Goal: Task Accomplishment & Management: Manage account settings

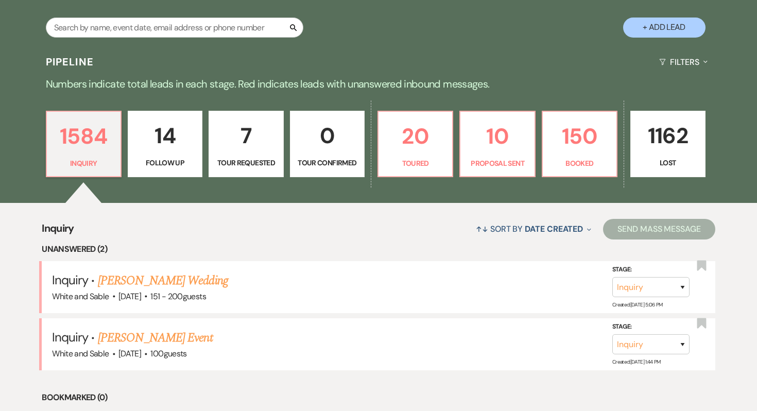
scroll to position [198, 0]
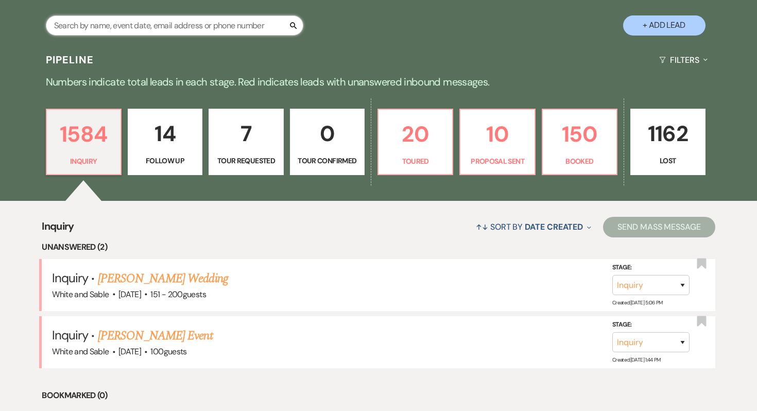
click at [216, 26] on input "text" at bounding box center [174, 25] width 257 height 20
type input "alexis"
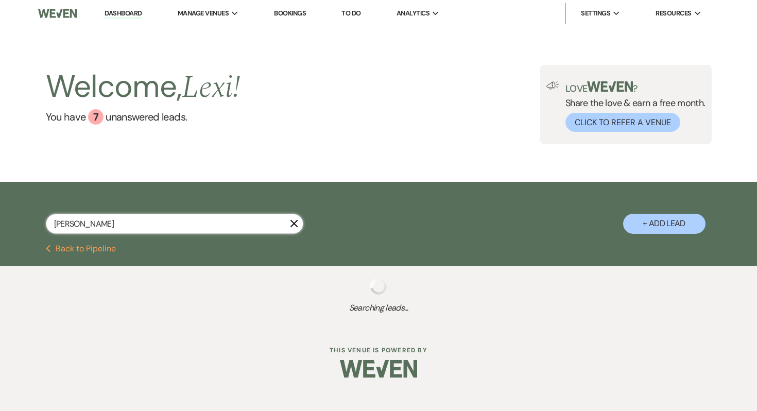
select select "8"
select select "5"
select select "8"
select select "6"
select select "8"
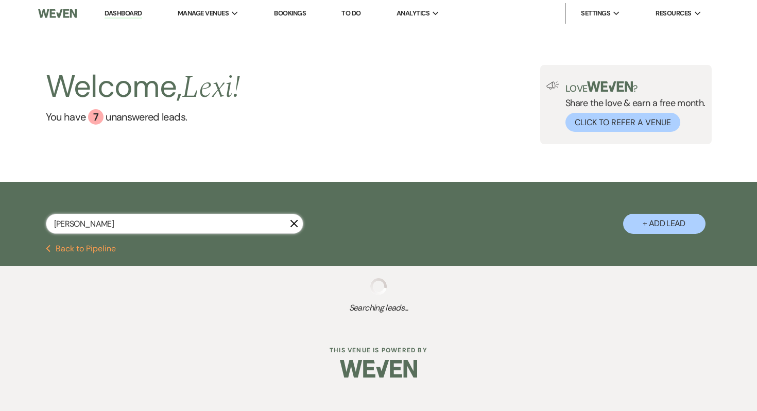
select select "5"
select select "8"
select select "6"
select select "8"
select select "5"
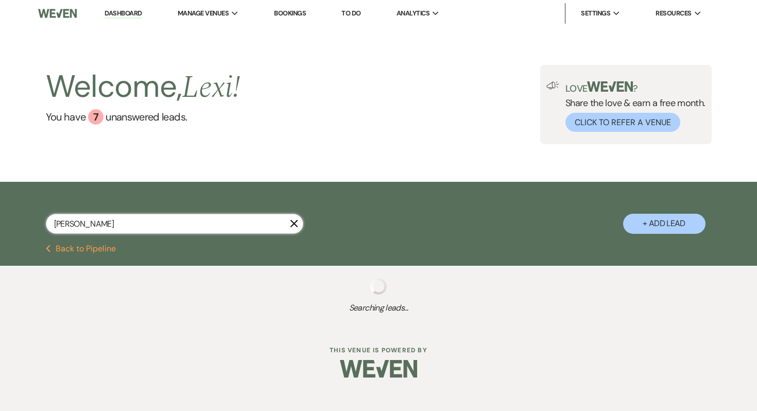
select select "8"
select select "5"
select select "8"
select select "5"
select select "8"
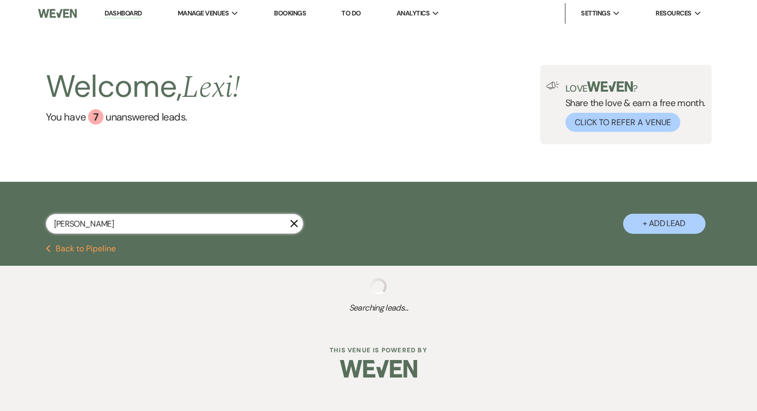
select select "5"
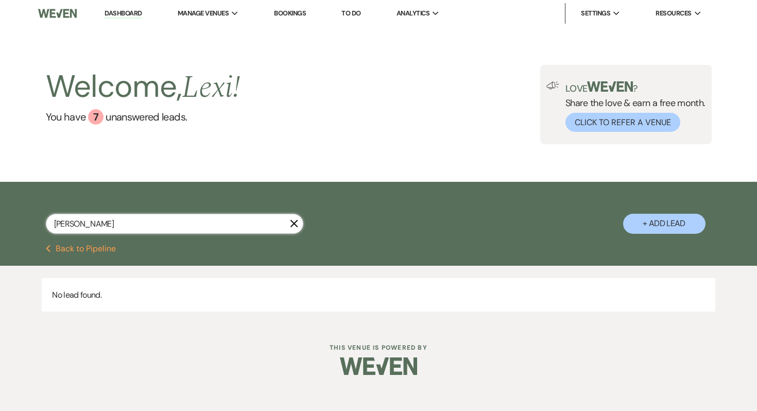
type input "alexis syl"
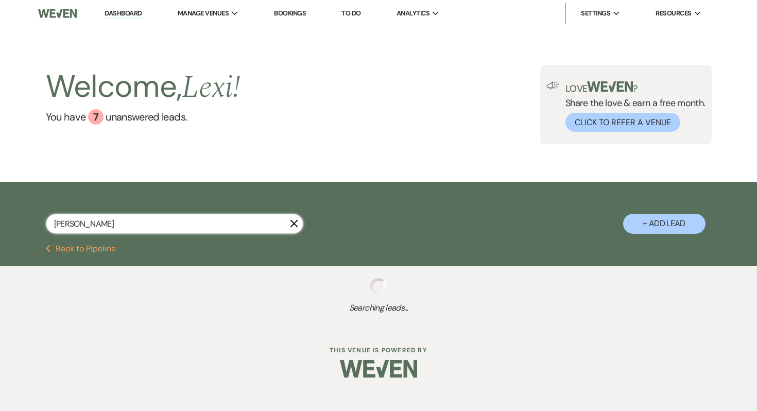
select select "8"
select select "5"
select select "8"
select select "6"
select select "8"
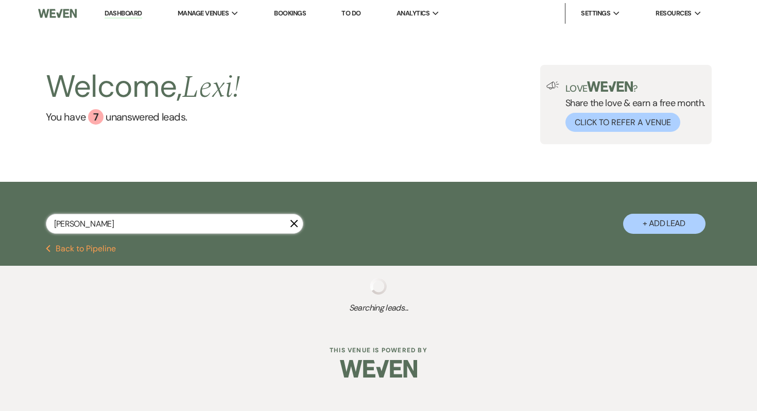
select select "5"
select select "8"
select select "6"
select select "8"
select select "5"
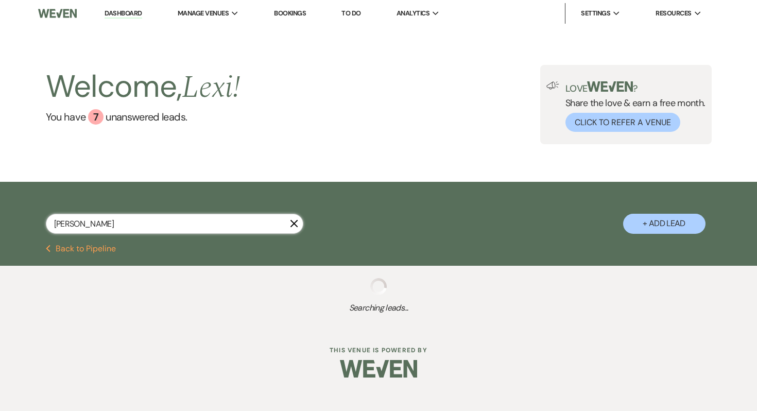
select select "8"
select select "5"
select select "8"
select select "5"
select select "8"
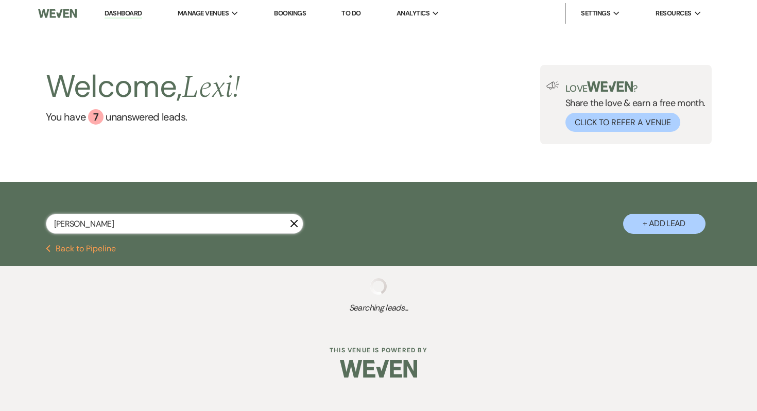
select select "5"
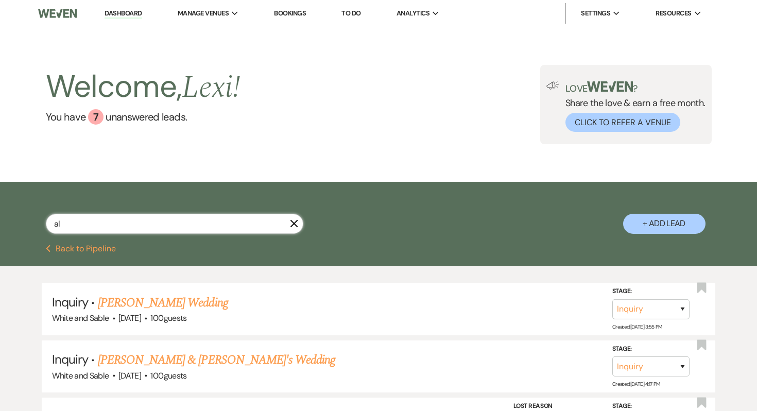
type input "a"
type input "alexis sylvester"
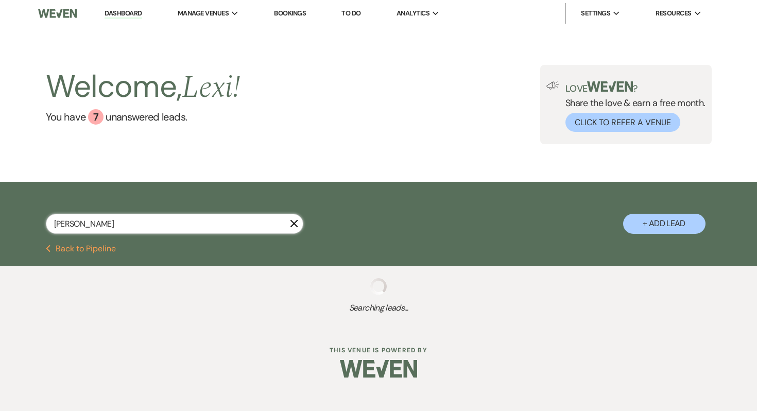
select select "8"
select select "5"
select select "8"
select select "6"
select select "8"
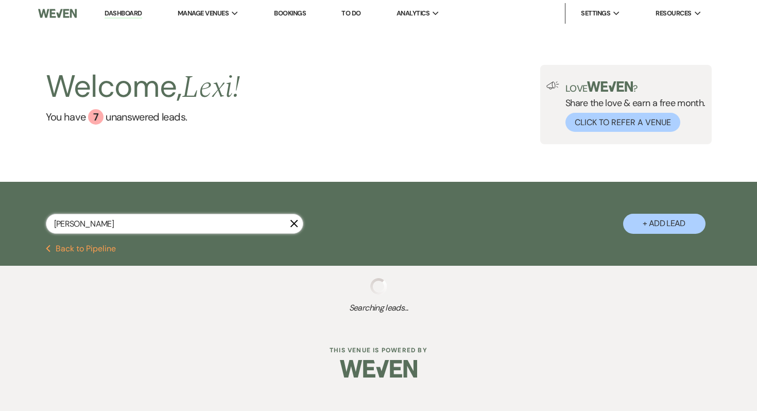
select select "5"
select select "8"
select select "6"
select select "8"
select select "5"
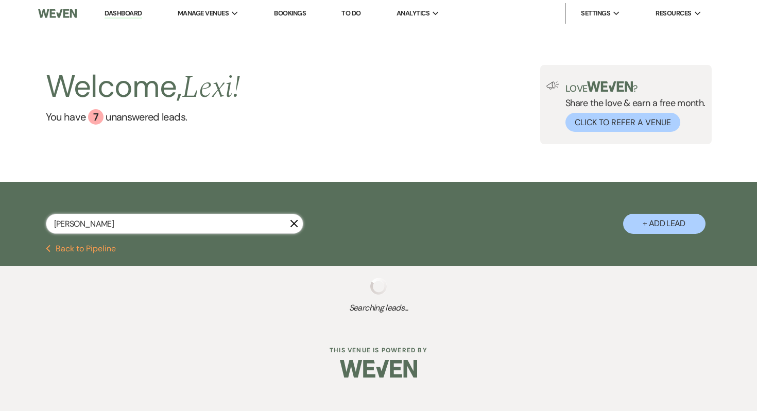
select select "8"
select select "5"
select select "8"
select select "5"
select select "8"
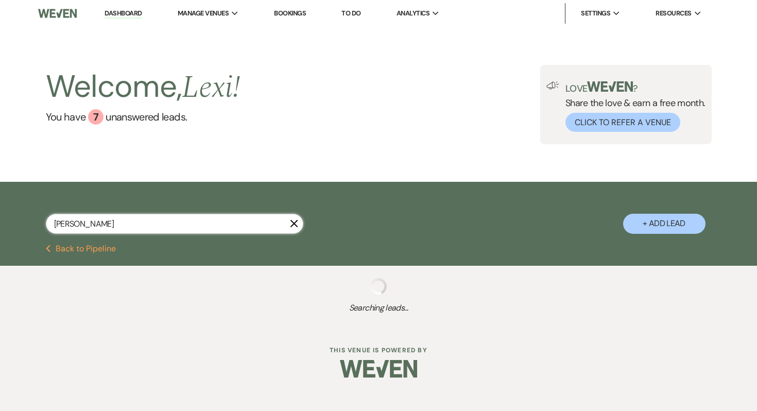
select select "5"
type input "alexis"
select select "8"
select select "5"
select select "8"
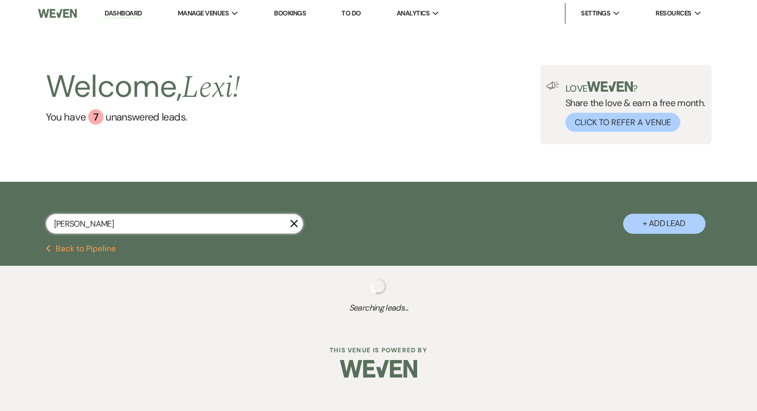
select select "6"
select select "8"
select select "5"
select select "8"
select select "6"
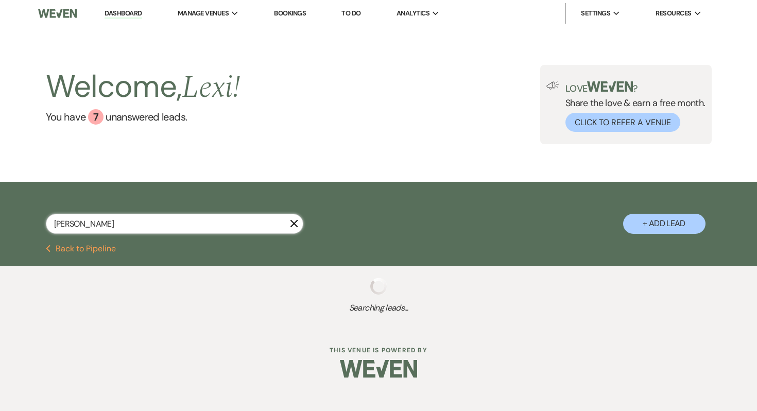
select select "8"
select select "5"
select select "8"
select select "5"
select select "8"
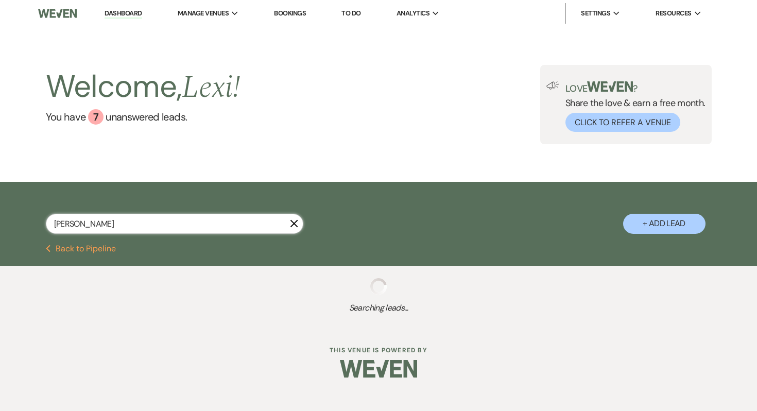
select select "5"
select select "8"
select select "5"
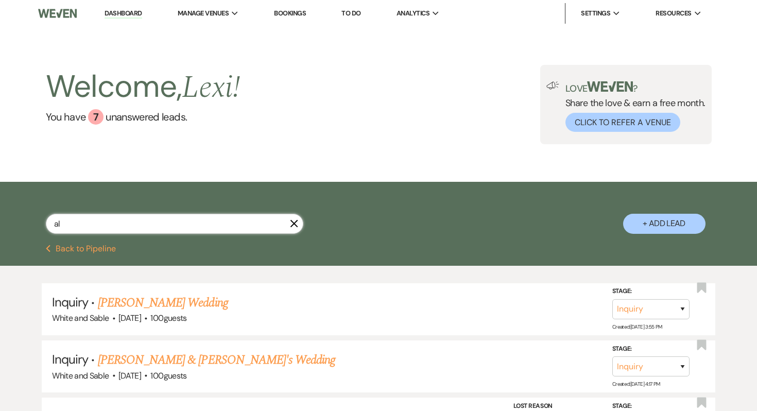
type input "a"
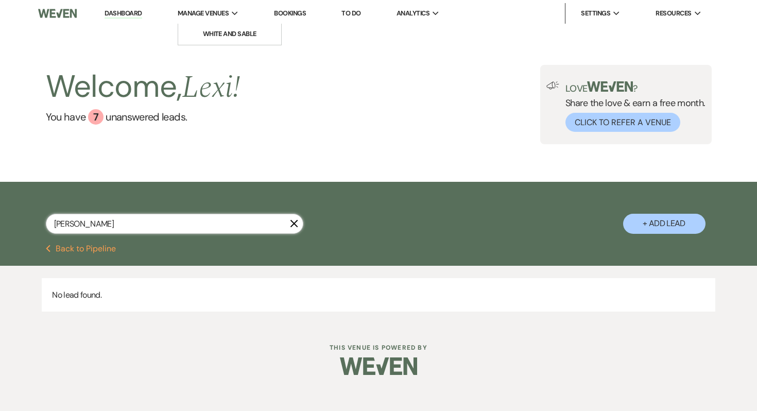
type input "gideon"
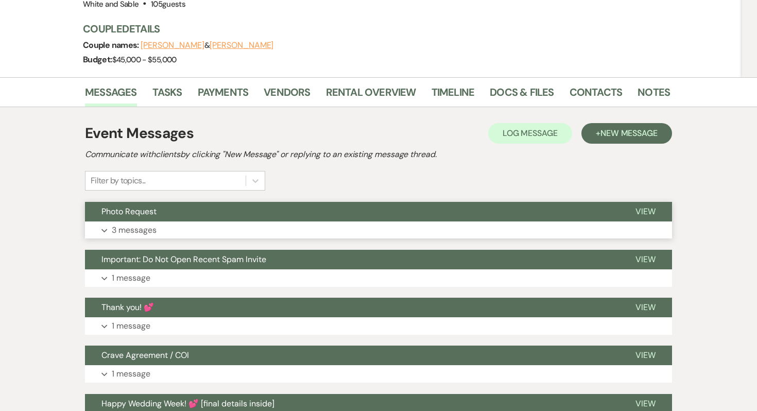
click at [131, 223] on p "3 messages" at bounding box center [134, 229] width 45 height 13
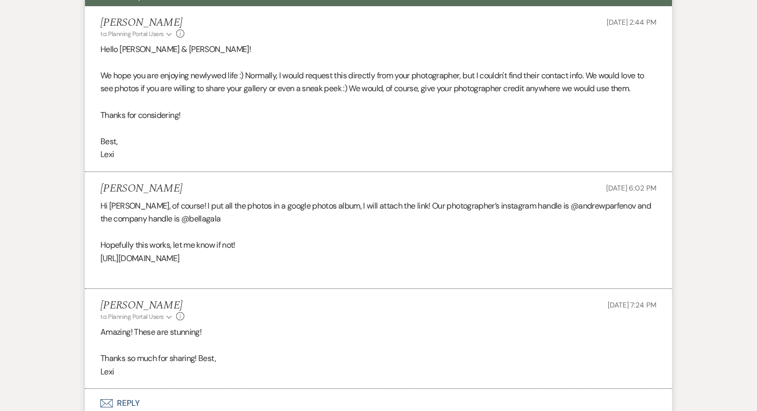
scroll to position [346, 0]
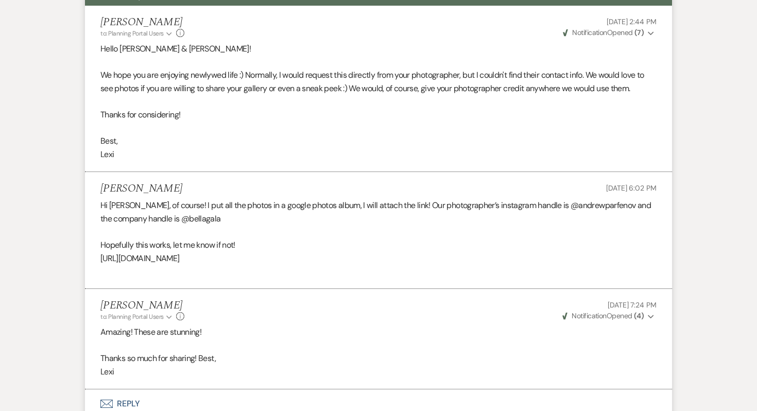
click at [182, 252] on p "https://photos.app.goo.gl/UeHv6VdDBPfeLAfY8" at bounding box center [378, 258] width 556 height 13
copy p "https://photos.app.goo.gl/UeHv6VdDBPfeLAfY8"
click at [481, 172] on li "Alex Christensen Oct 11, 2025, 6:02 PM Hi Lexi, of course! I put all the photos…" at bounding box center [378, 230] width 587 height 117
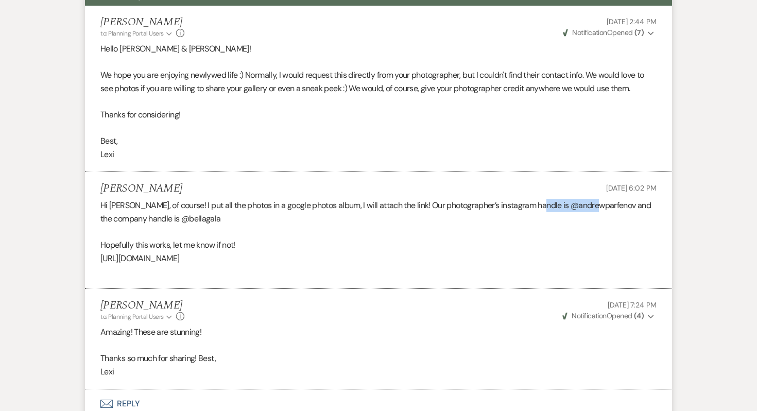
drag, startPoint x: 537, startPoint y: 183, endPoint x: 594, endPoint y: 185, distance: 56.7
click at [594, 199] on p "Hi Lexi, of course! I put all the photos in a google photos album, I will attac…" at bounding box center [378, 212] width 556 height 26
copy p "andrewparfenov"
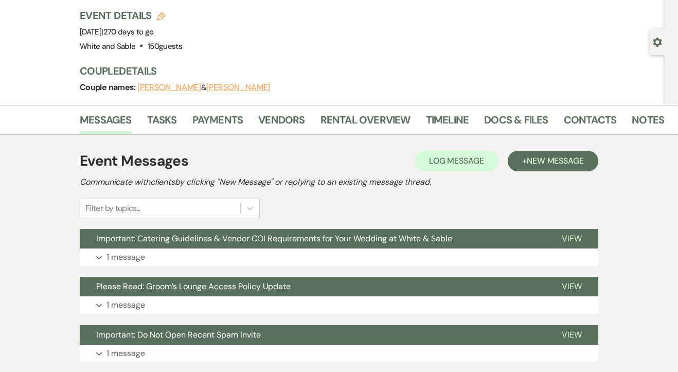
scroll to position [86, 0]
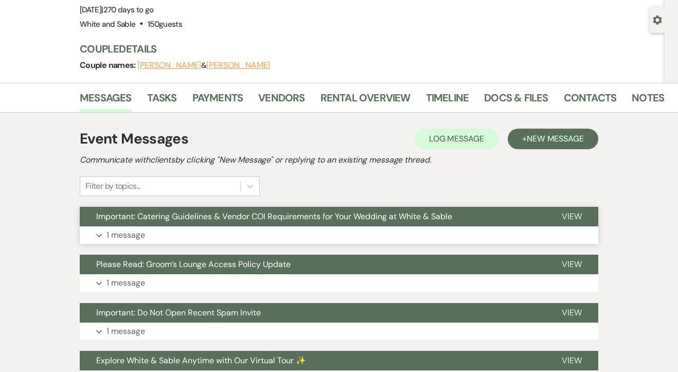
click at [574, 221] on span "View" at bounding box center [572, 216] width 20 height 11
